Goal: Task Accomplishment & Management: Use online tool/utility

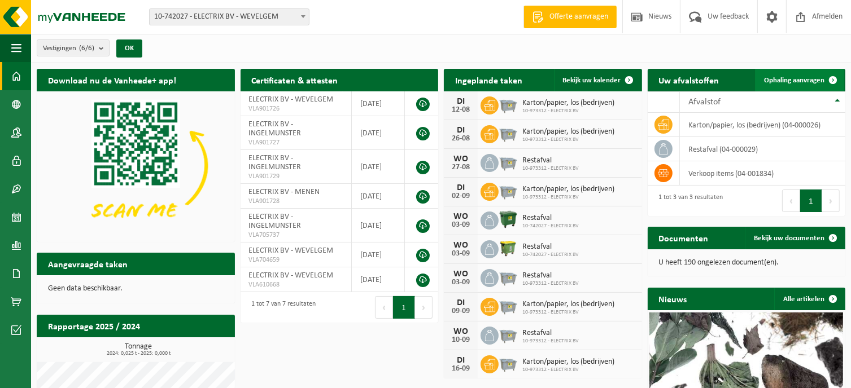
click at [830, 83] on span at bounding box center [832, 80] width 23 height 23
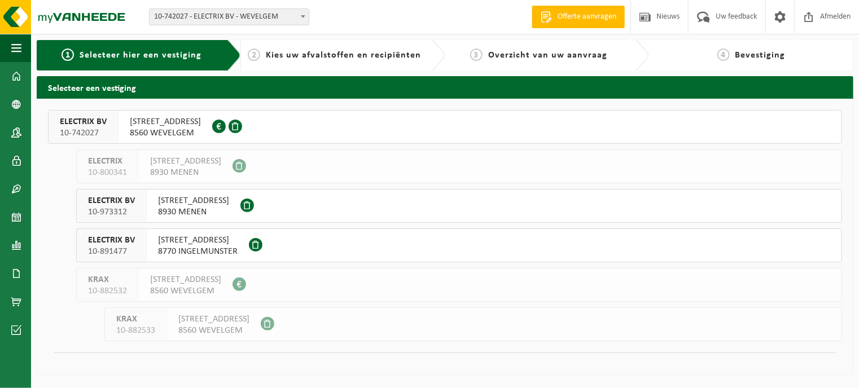
click at [163, 128] on span "8560 WEVELGEM" at bounding box center [165, 133] width 71 height 11
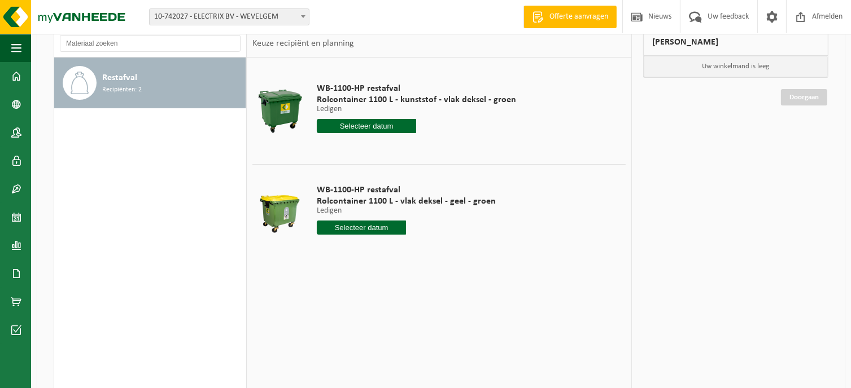
scroll to position [56, 0]
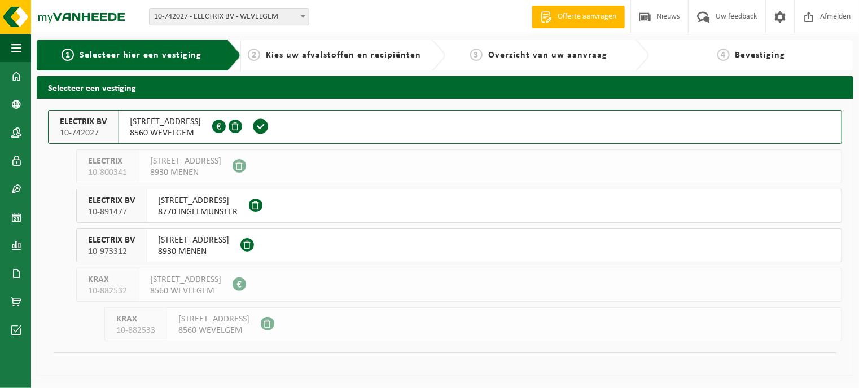
click at [221, 330] on span "8560 WEVELGEM" at bounding box center [213, 330] width 71 height 11
click at [274, 325] on span at bounding box center [268, 324] width 14 height 14
click at [226, 126] on span at bounding box center [219, 127] width 14 height 14
click at [242, 125] on span at bounding box center [236, 127] width 14 height 14
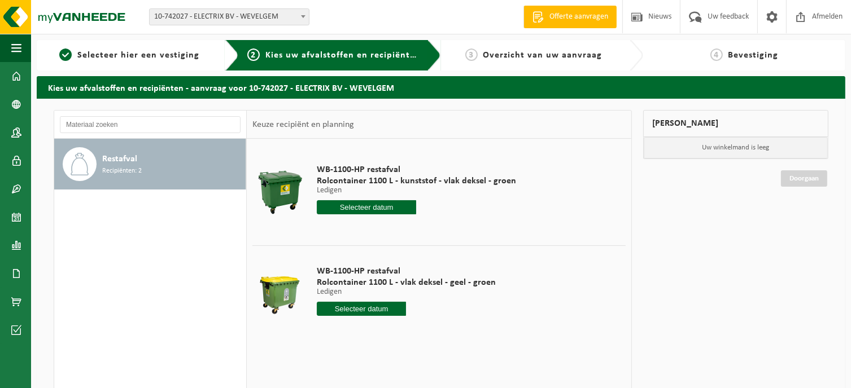
click at [370, 211] on input "text" at bounding box center [367, 207] width 100 height 14
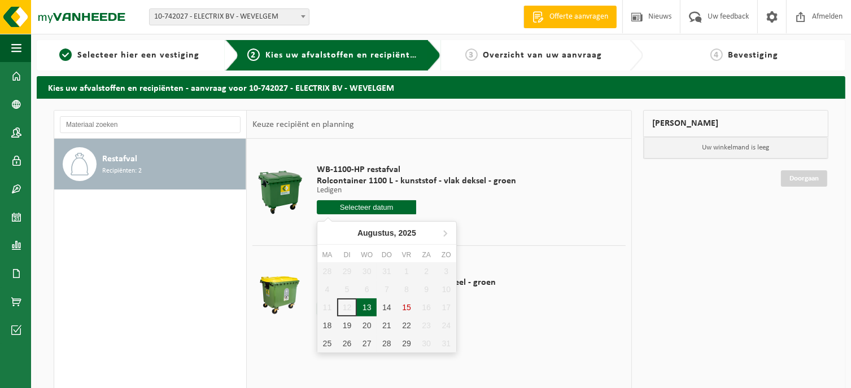
click at [370, 304] on div "13" at bounding box center [367, 308] width 20 height 18
type input "Van 2025-08-13"
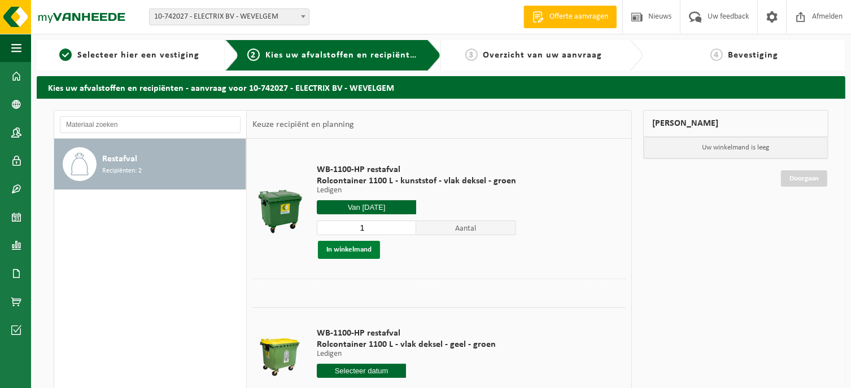
click at [362, 251] on button "In winkelmand" at bounding box center [349, 250] width 62 height 18
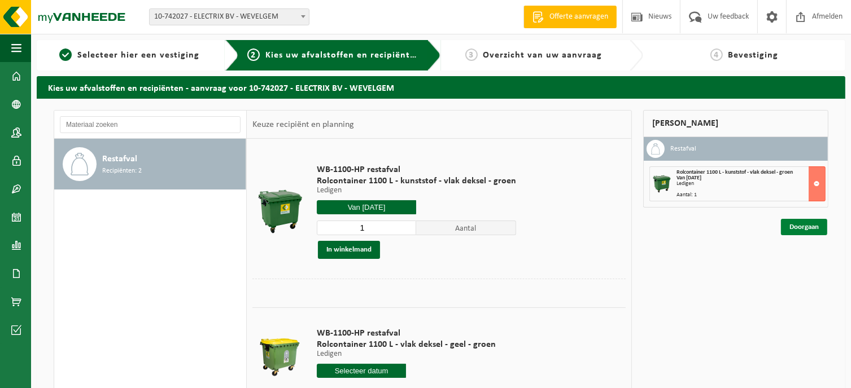
click at [808, 227] on link "Doorgaan" at bounding box center [804, 227] width 46 height 16
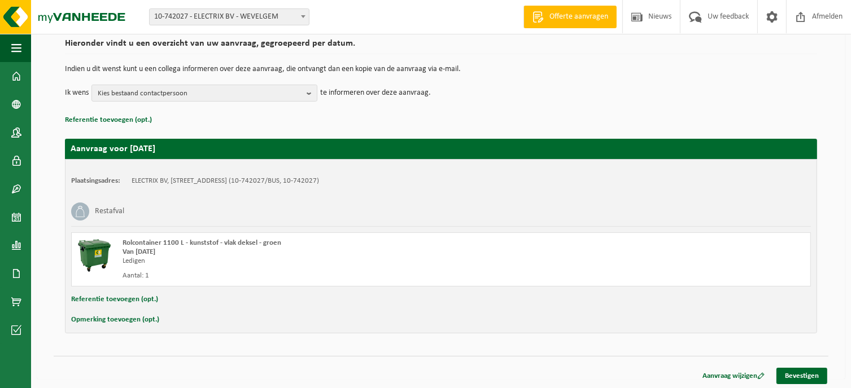
scroll to position [89, 0]
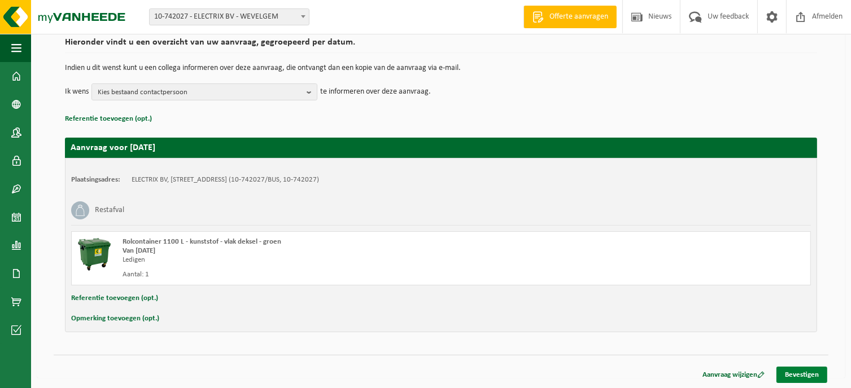
click at [813, 375] on link "Bevestigen" at bounding box center [801, 375] width 51 height 16
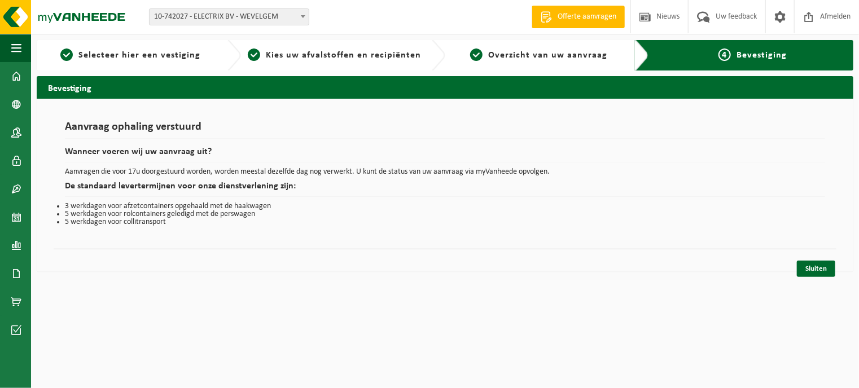
click at [813, 375] on html "Vestiging: 10-742027 - ELECTRIX BV - WEVELGEM 10-800341 - ELECTRIX - MENEN 10-8…" at bounding box center [429, 194] width 859 height 388
